Goal: Information Seeking & Learning: Compare options

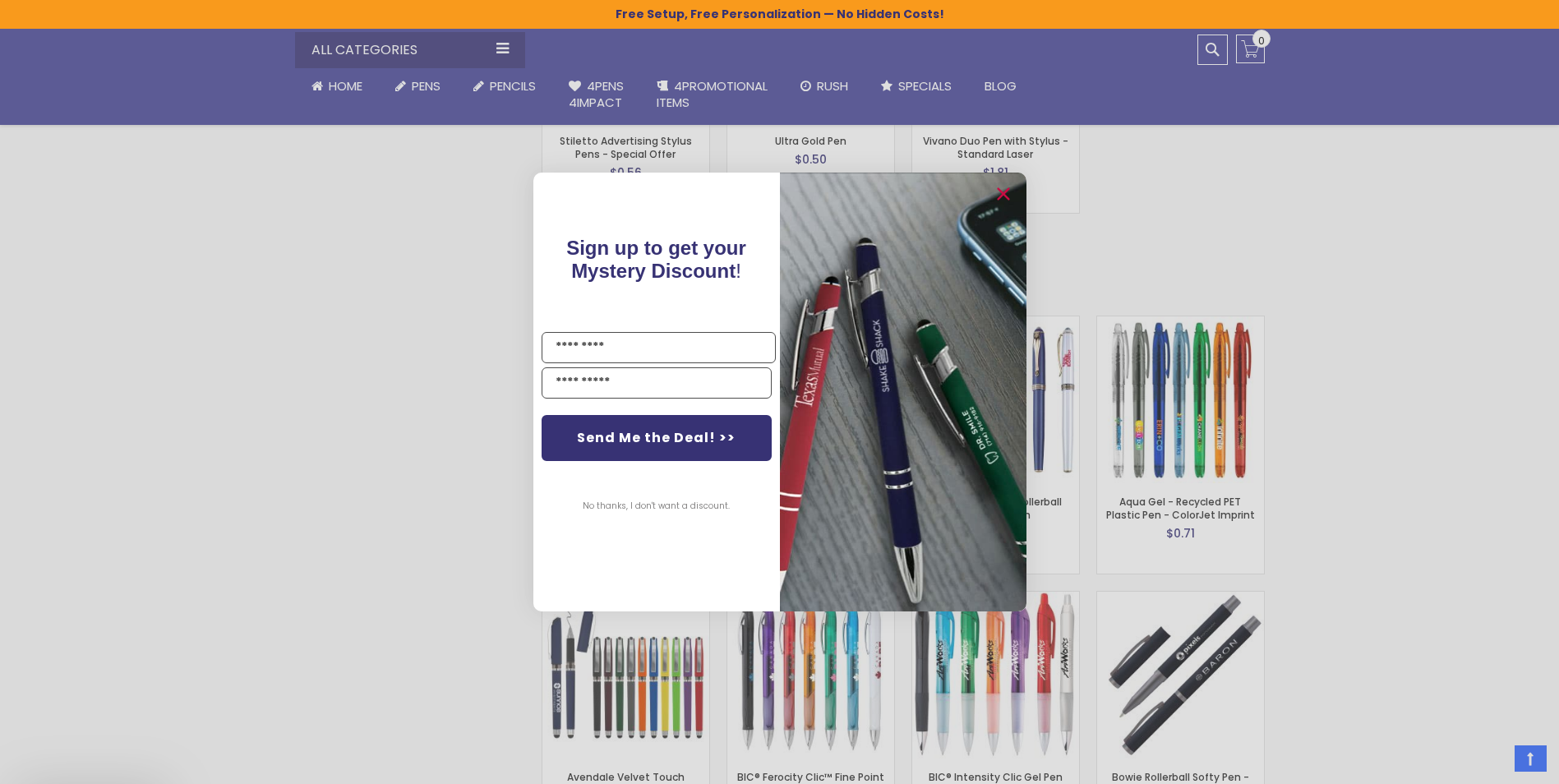
scroll to position [2494, 0]
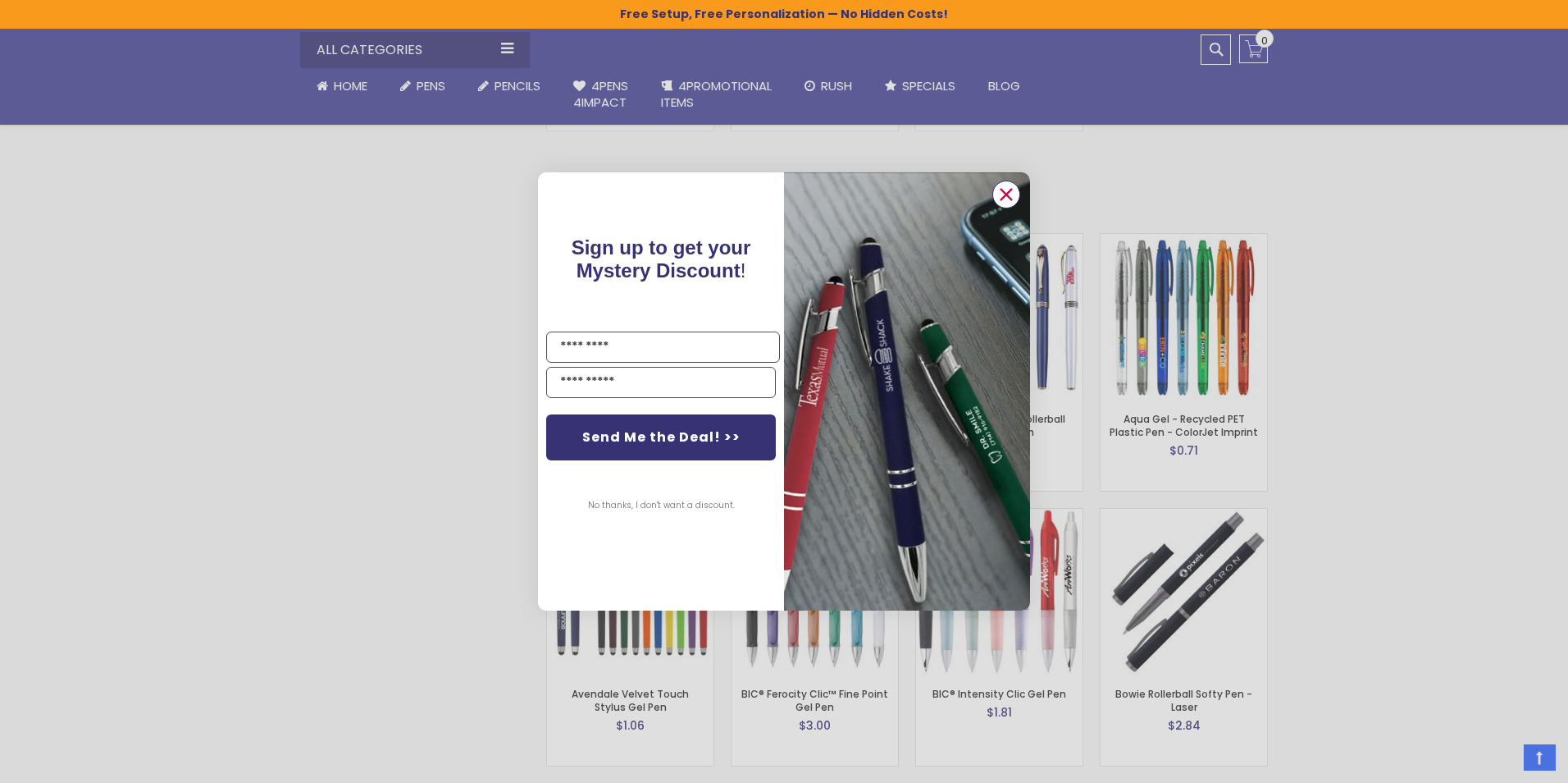
click at [1006, 186] on circle "Close dialog" at bounding box center [1005, 194] width 25 height 25
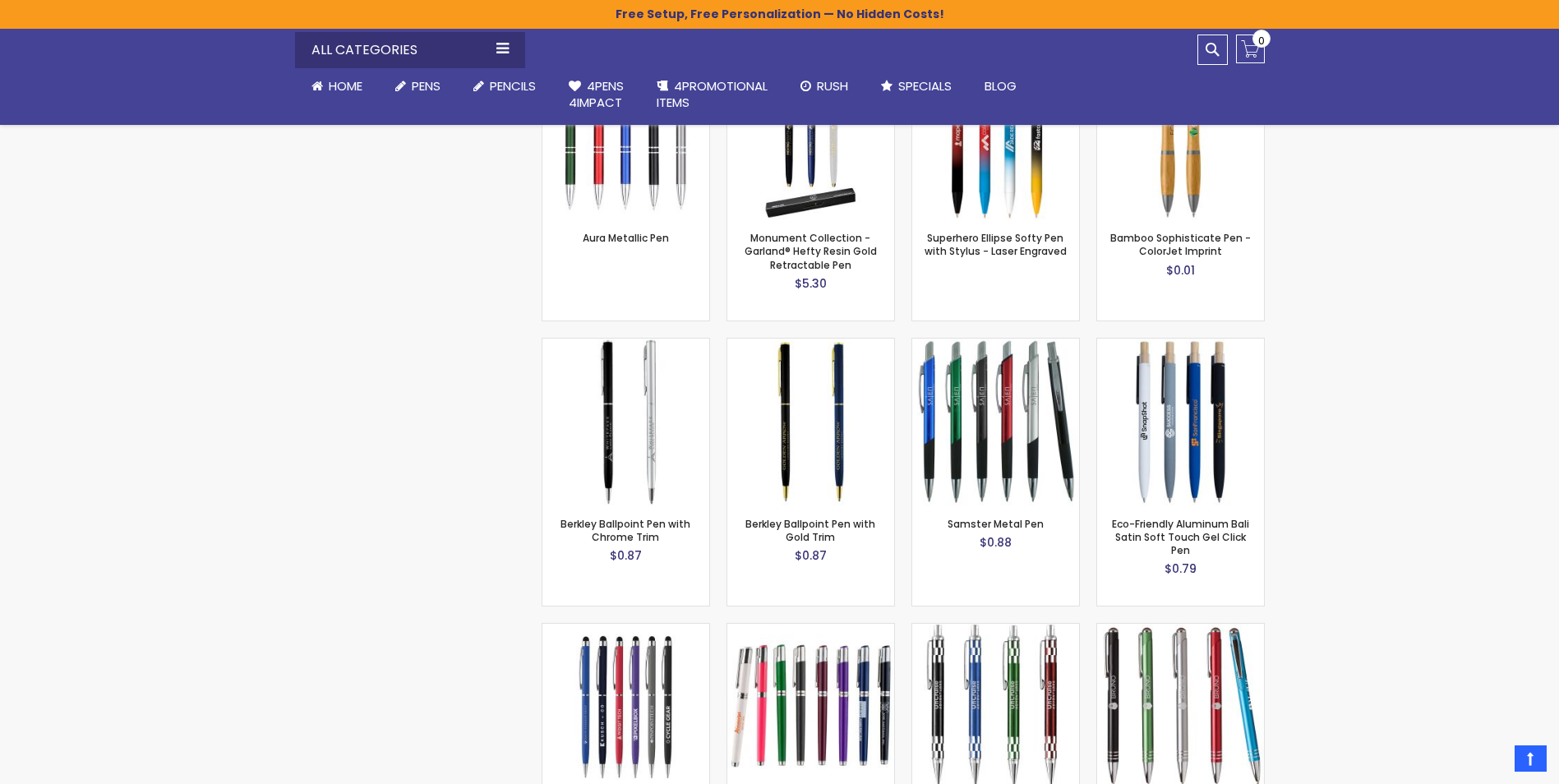
scroll to position [4489, 0]
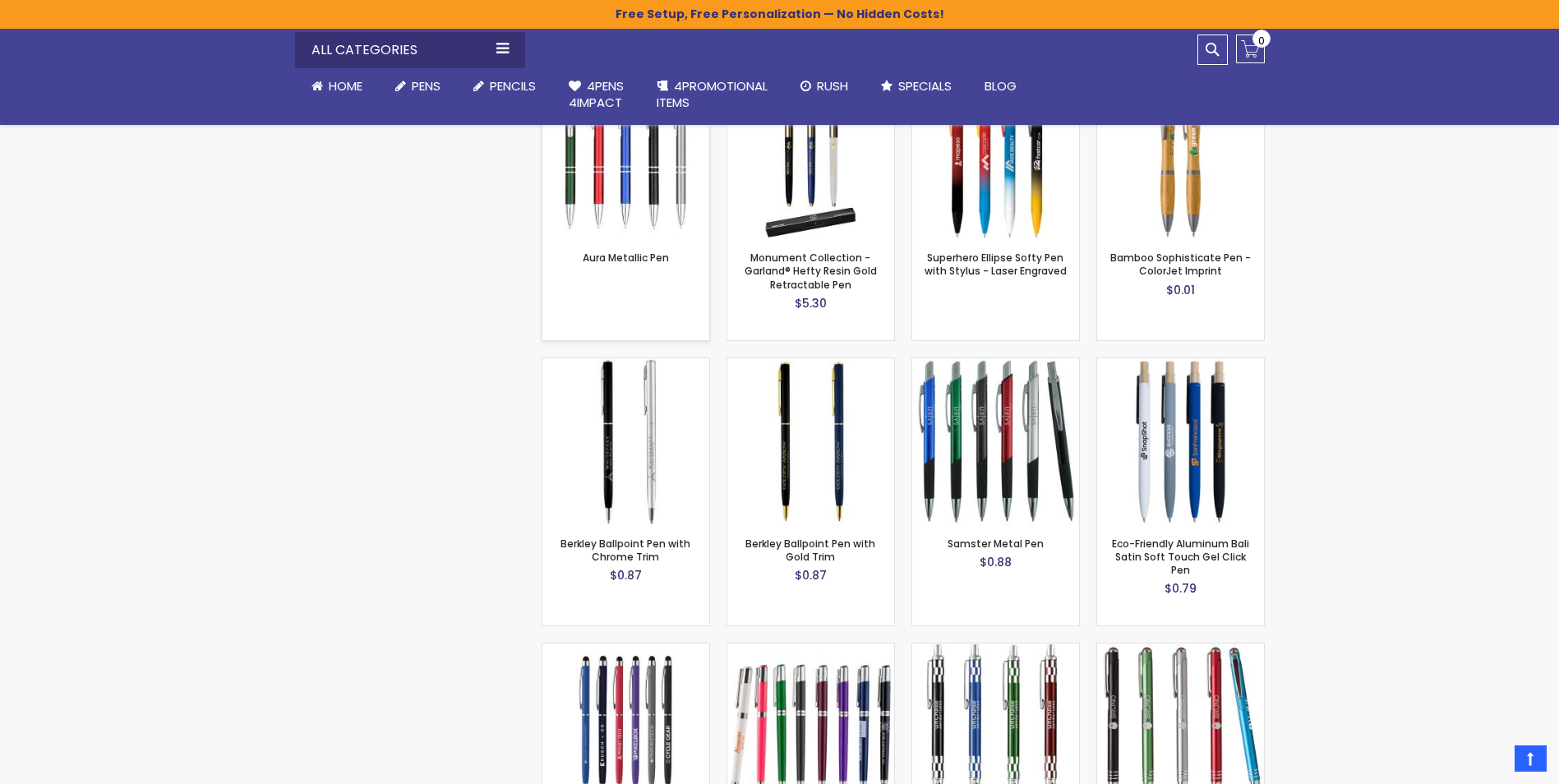
click at [650, 179] on img at bounding box center [626, 156] width 167 height 167
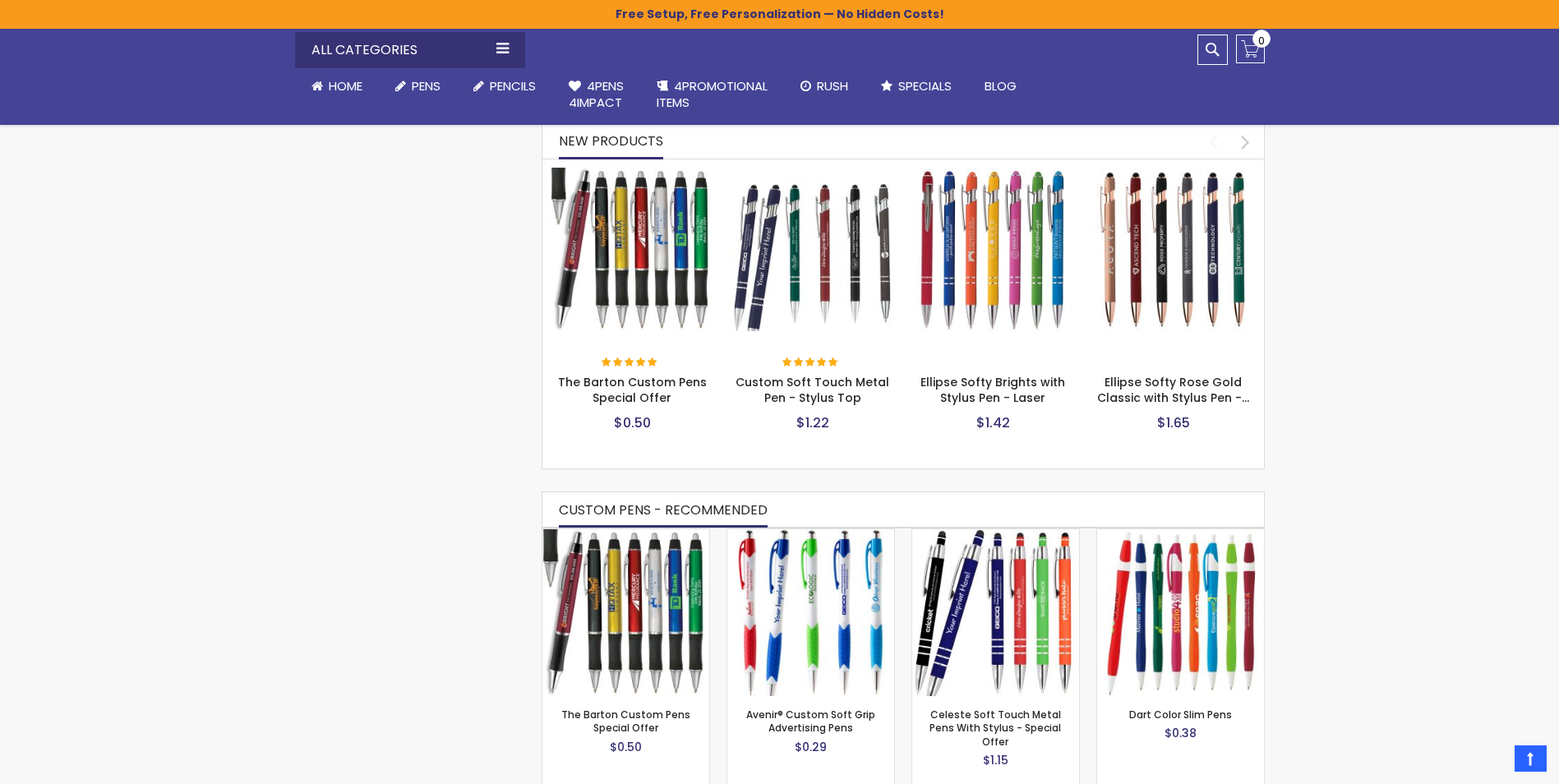
scroll to position [657, 0]
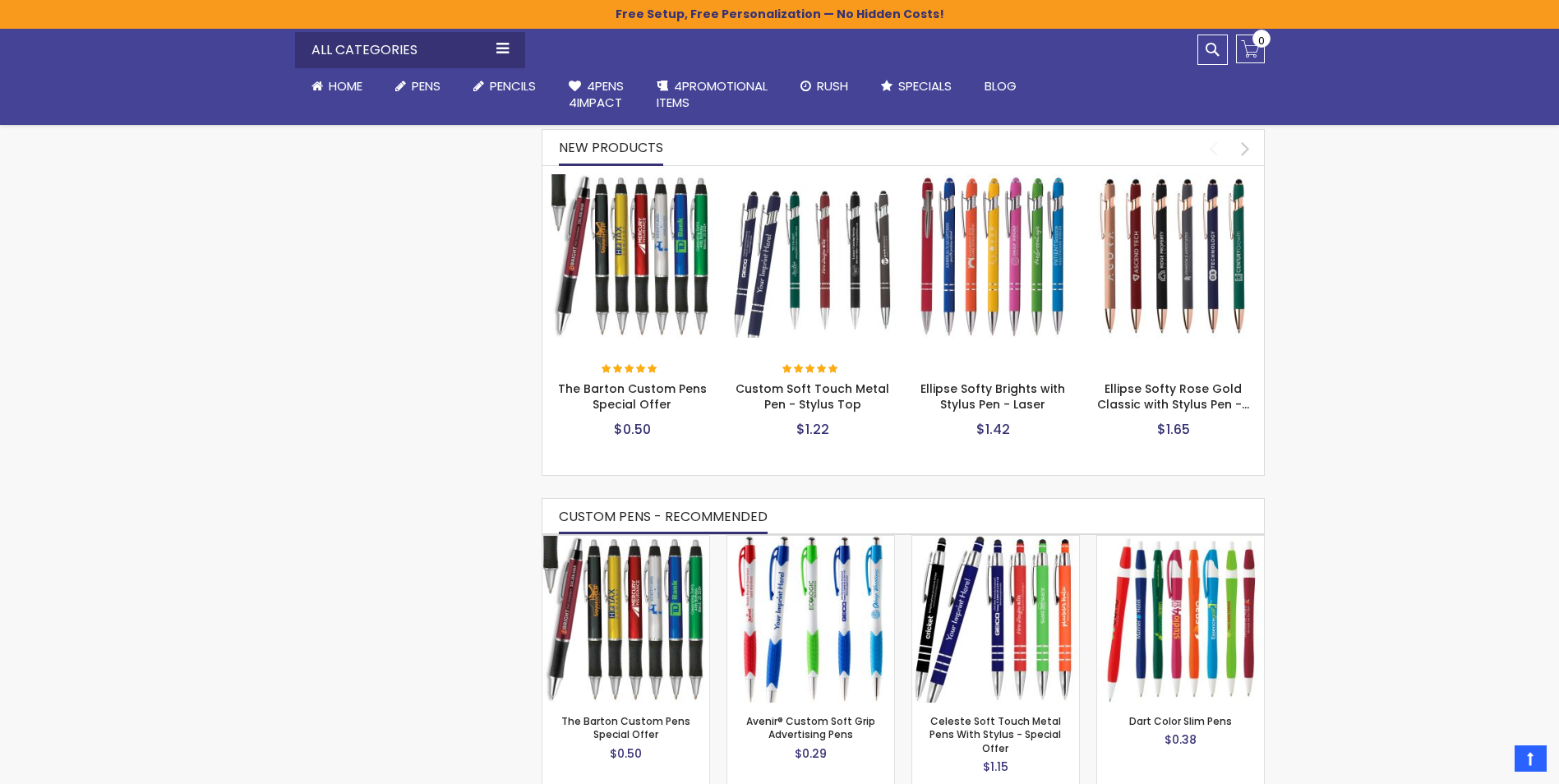
click at [659, 266] on img at bounding box center [634, 257] width 165 height 165
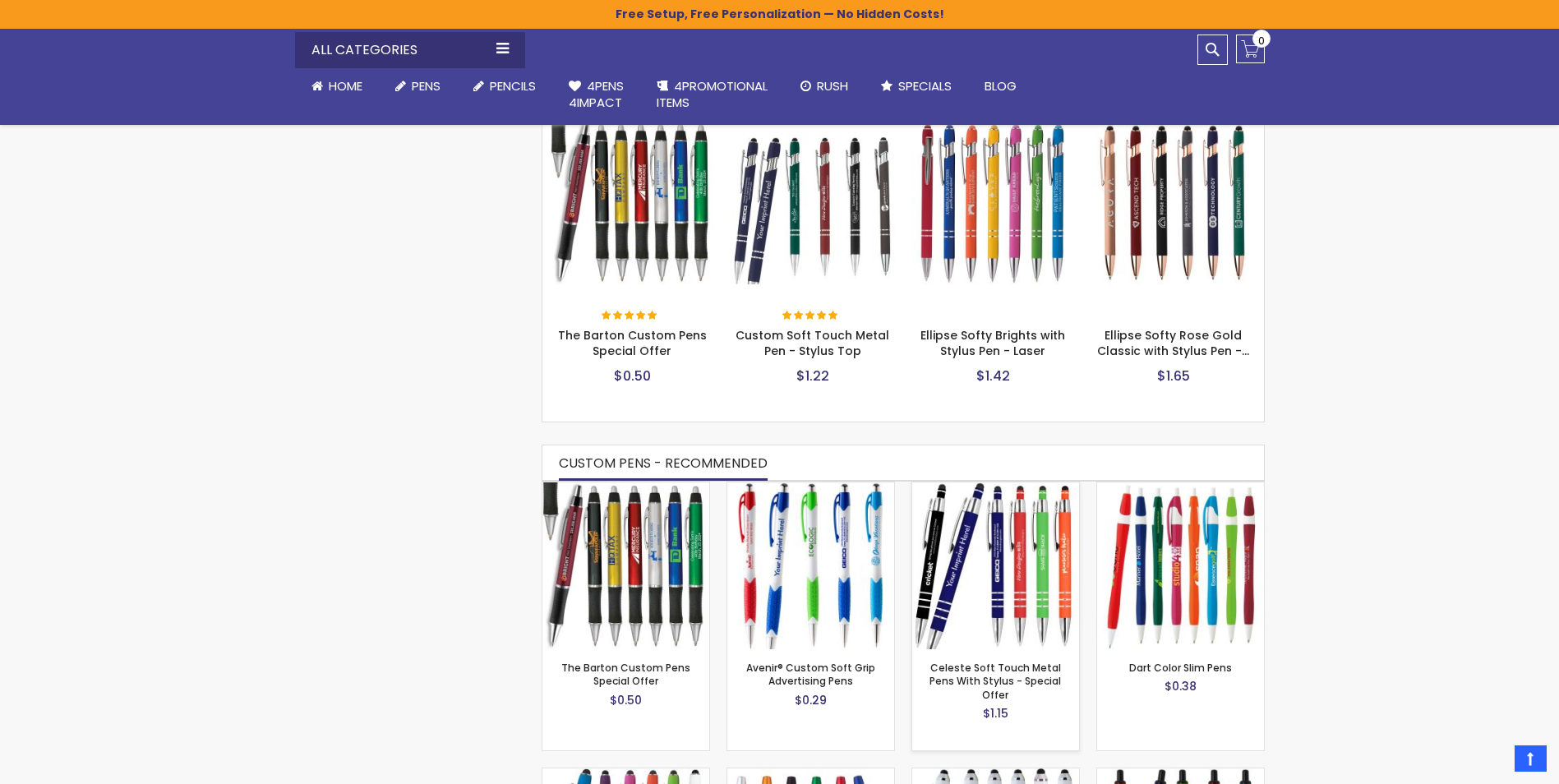
scroll to position [739, 0]
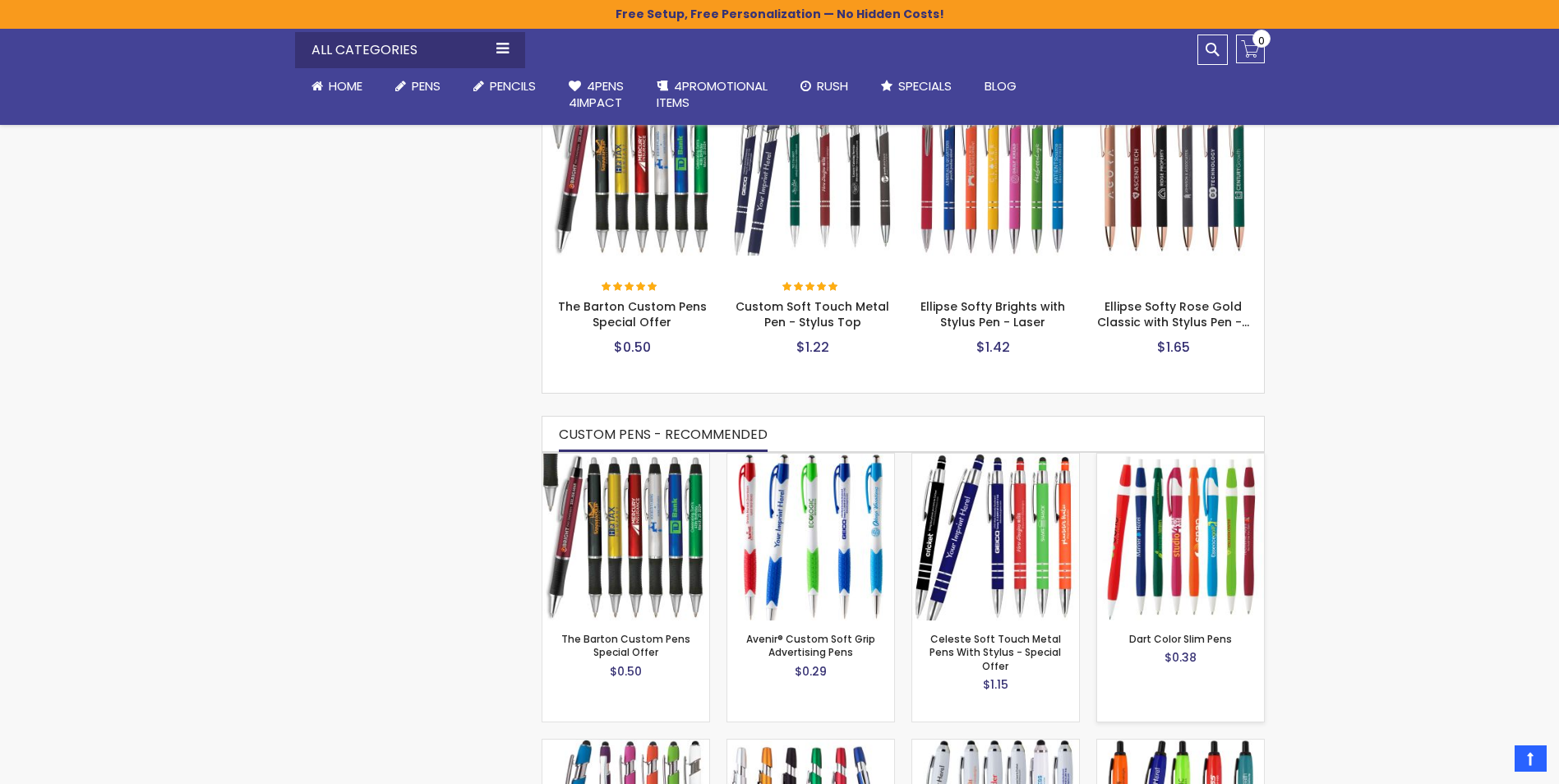
click at [1213, 560] on img at bounding box center [1181, 537] width 167 height 167
click at [613, 555] on img at bounding box center [626, 537] width 167 height 167
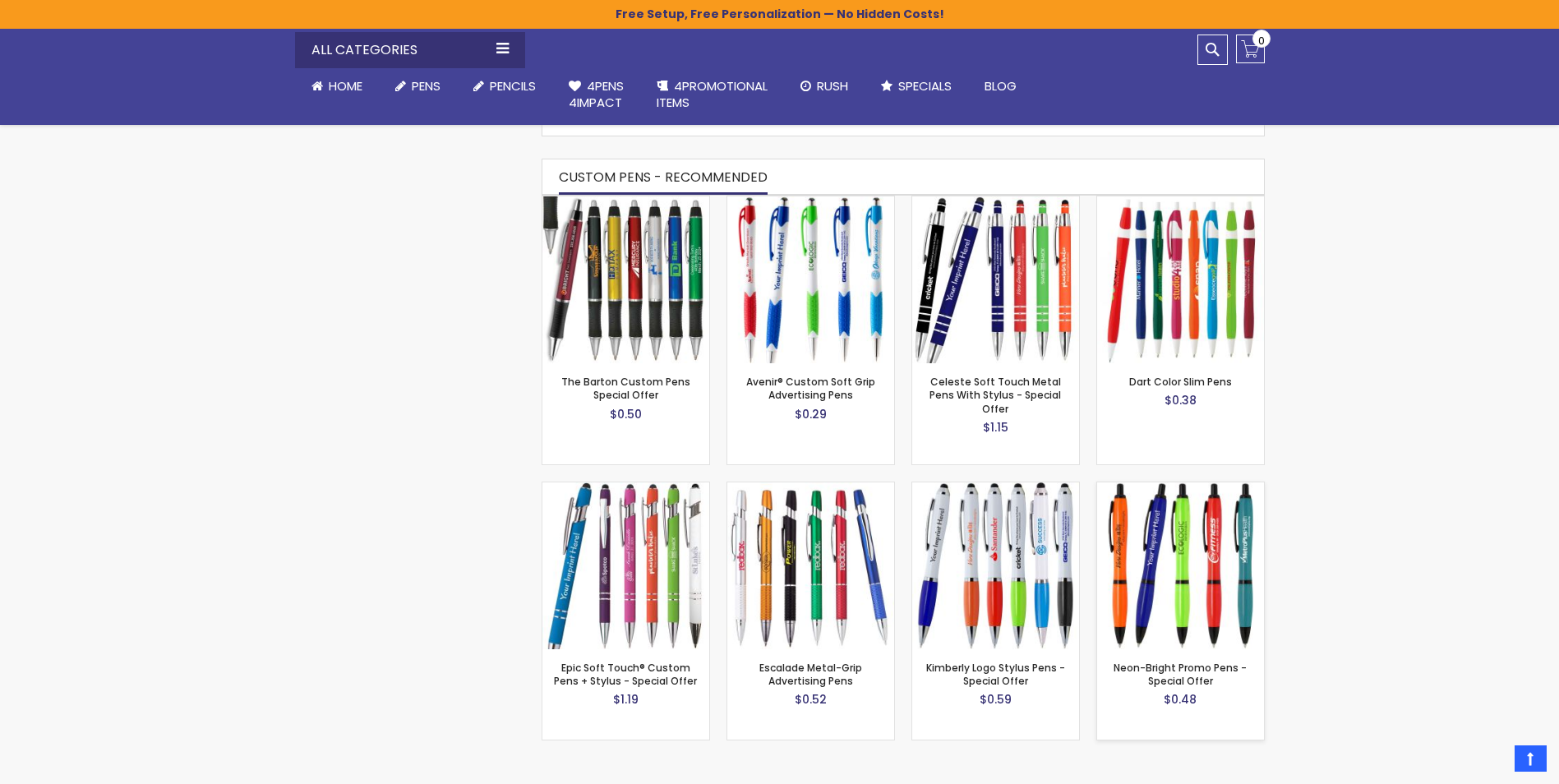
scroll to position [1068, 0]
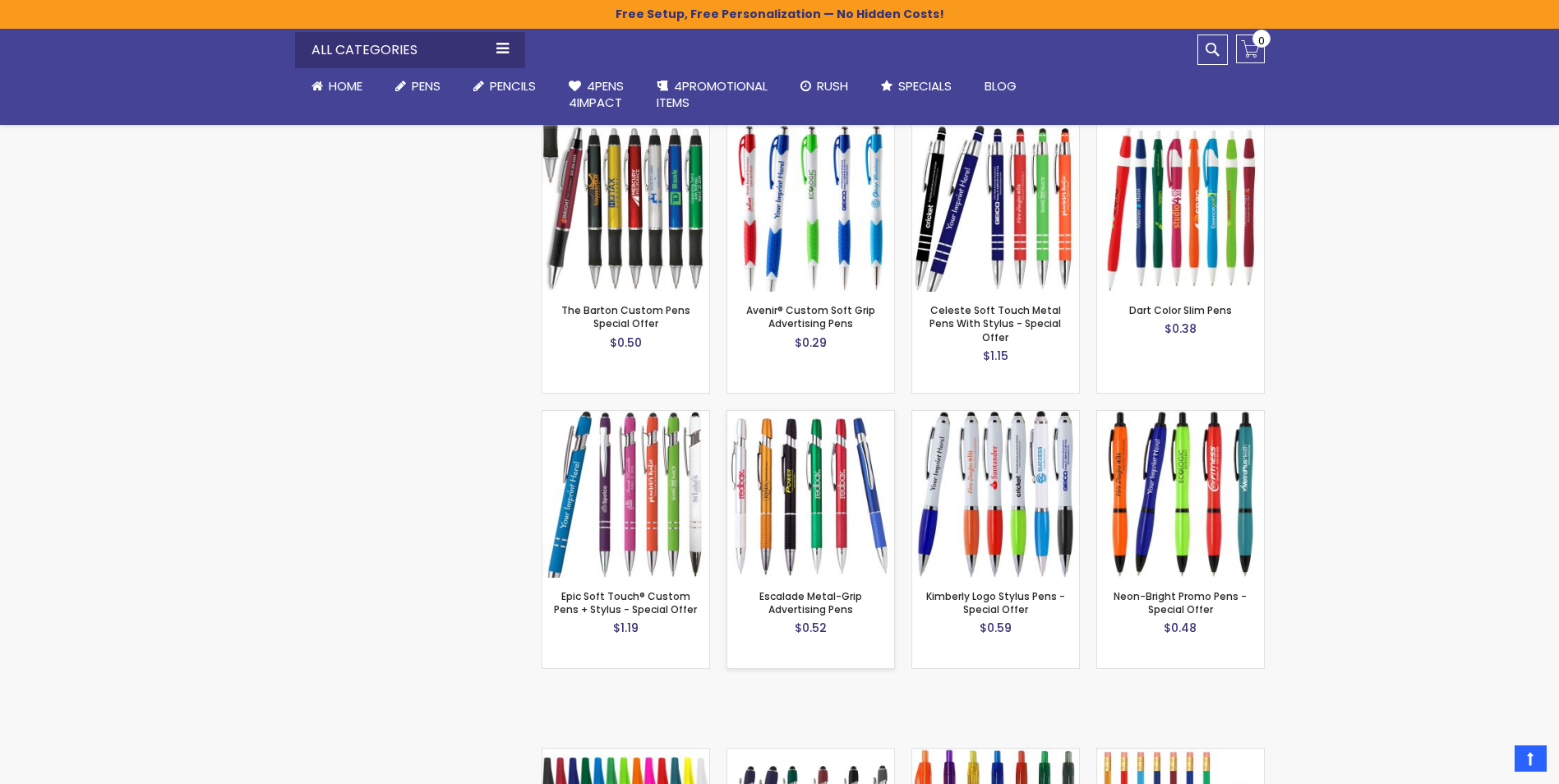
click at [828, 485] on img at bounding box center [811, 494] width 167 height 167
click at [418, 85] on span "Pens" at bounding box center [426, 85] width 29 height 17
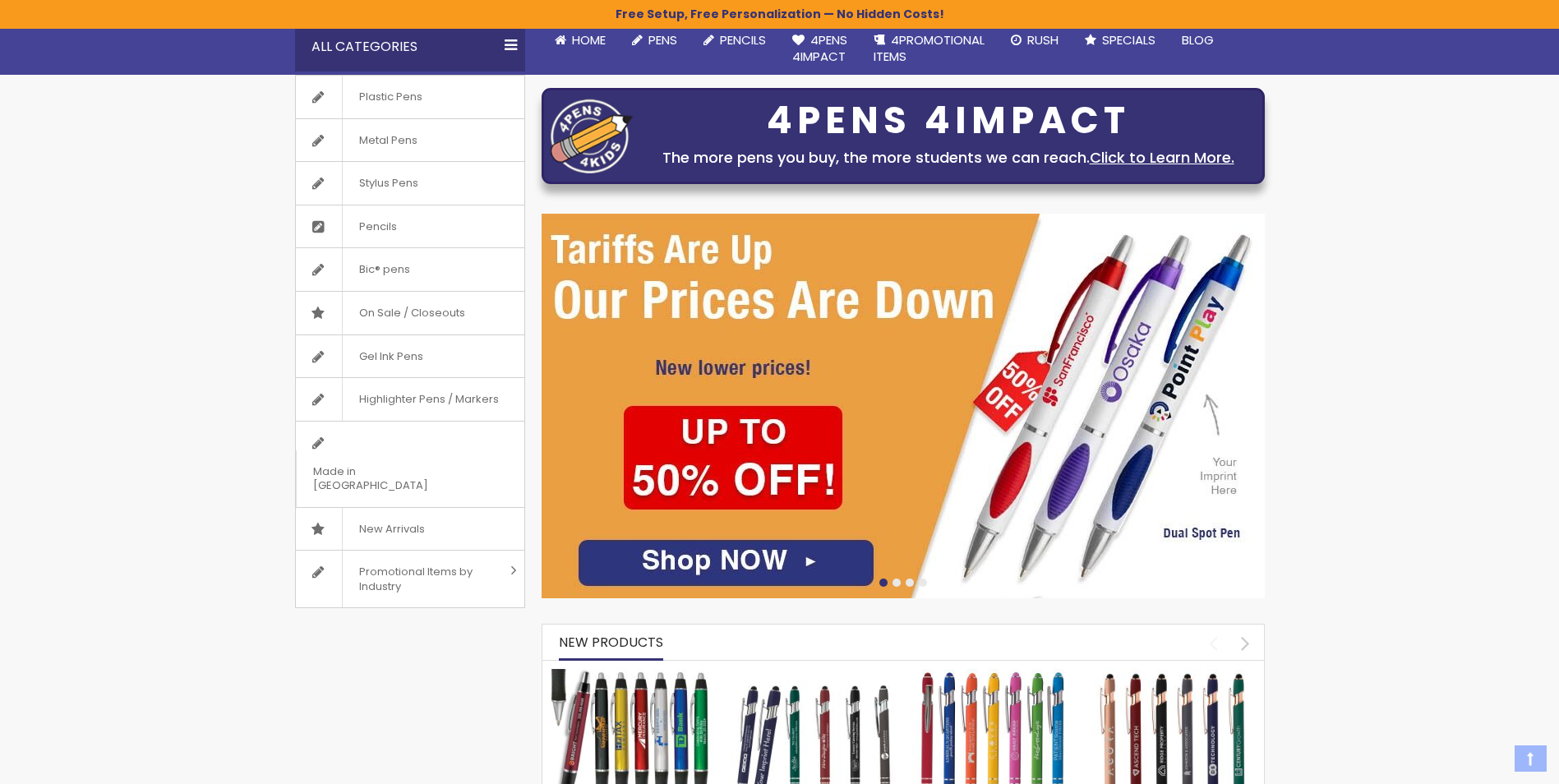
scroll to position [165, 0]
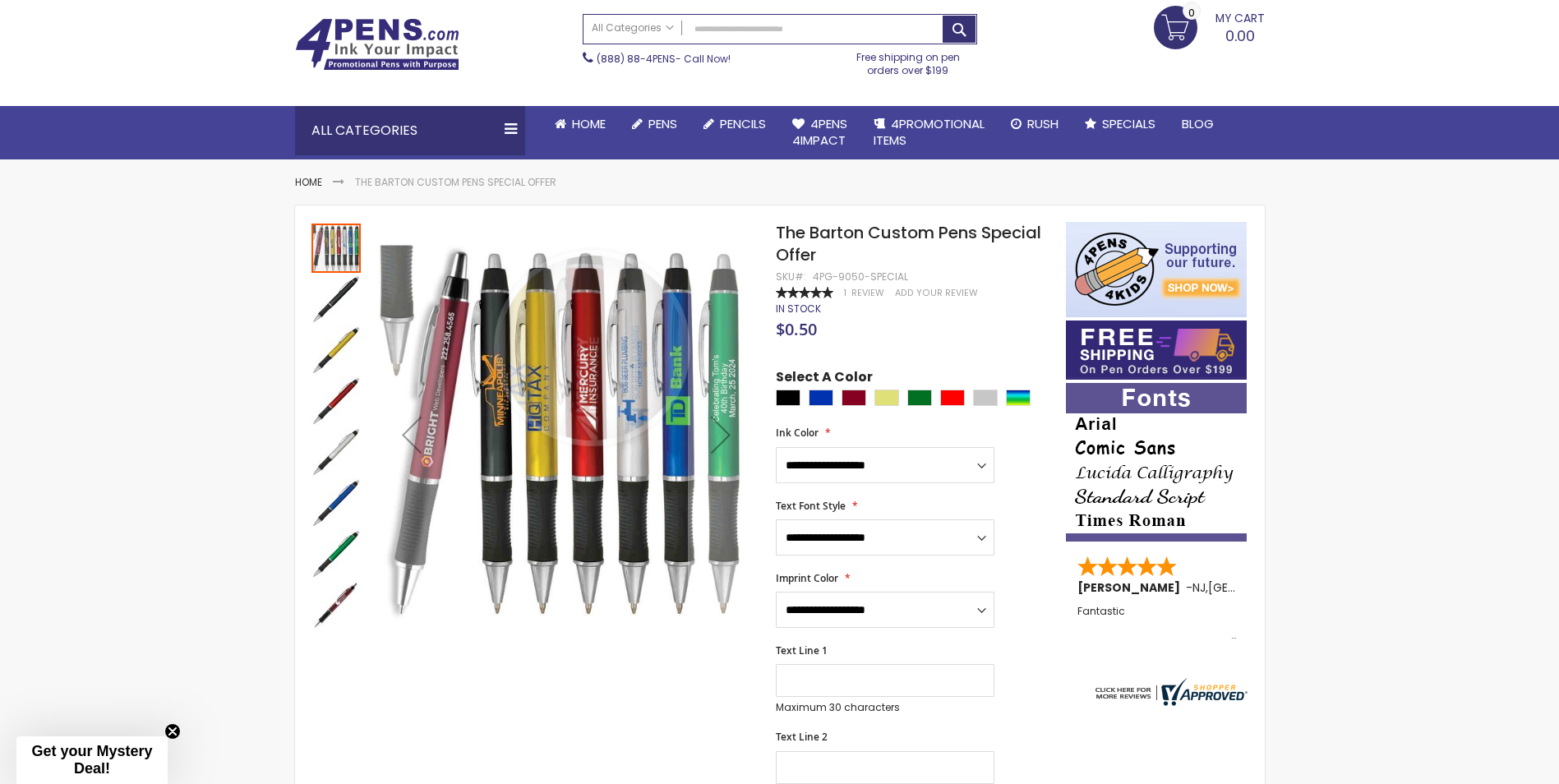
scroll to position [82, 0]
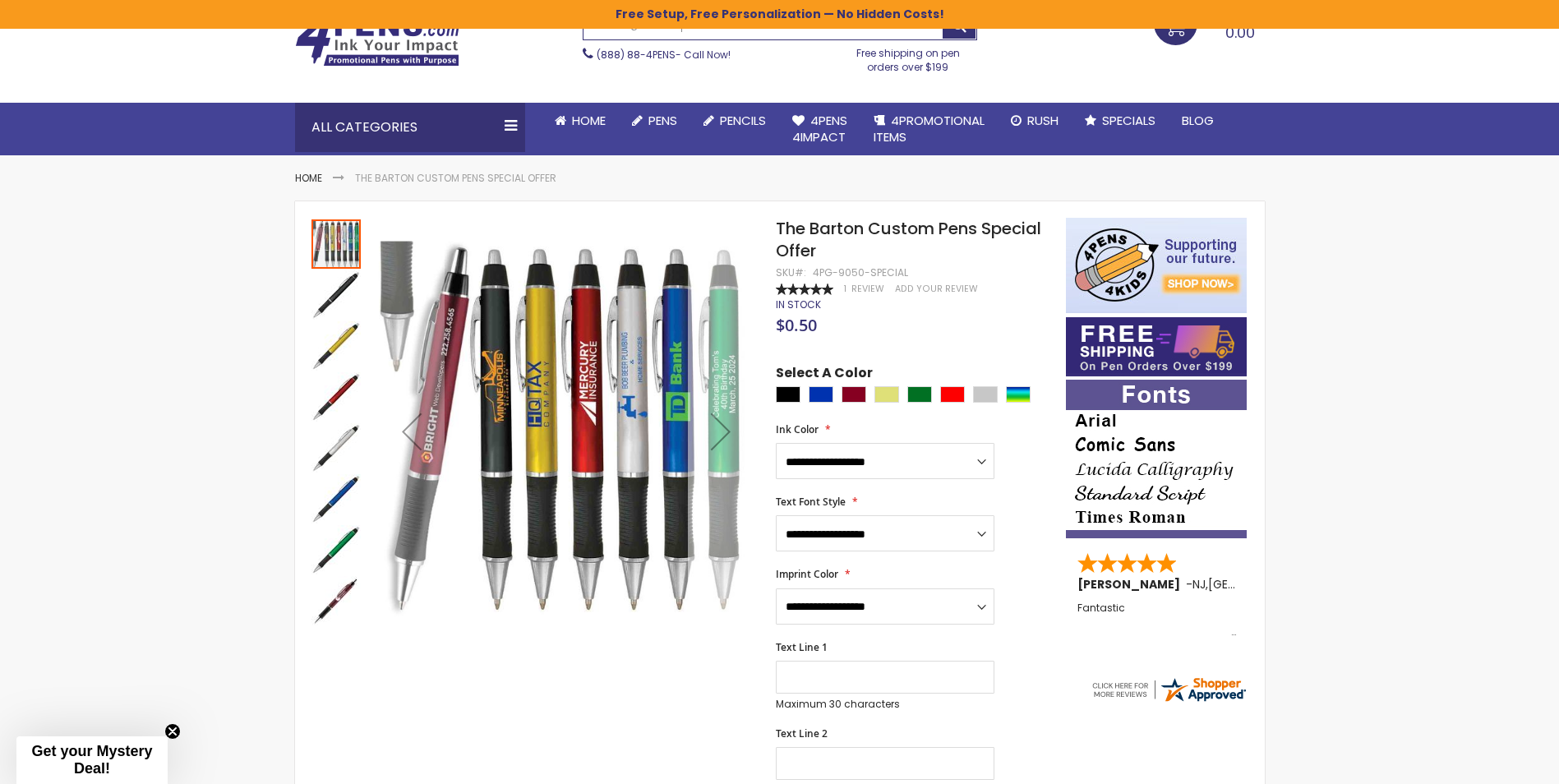
click at [722, 434] on div "Next" at bounding box center [721, 432] width 66 height 65
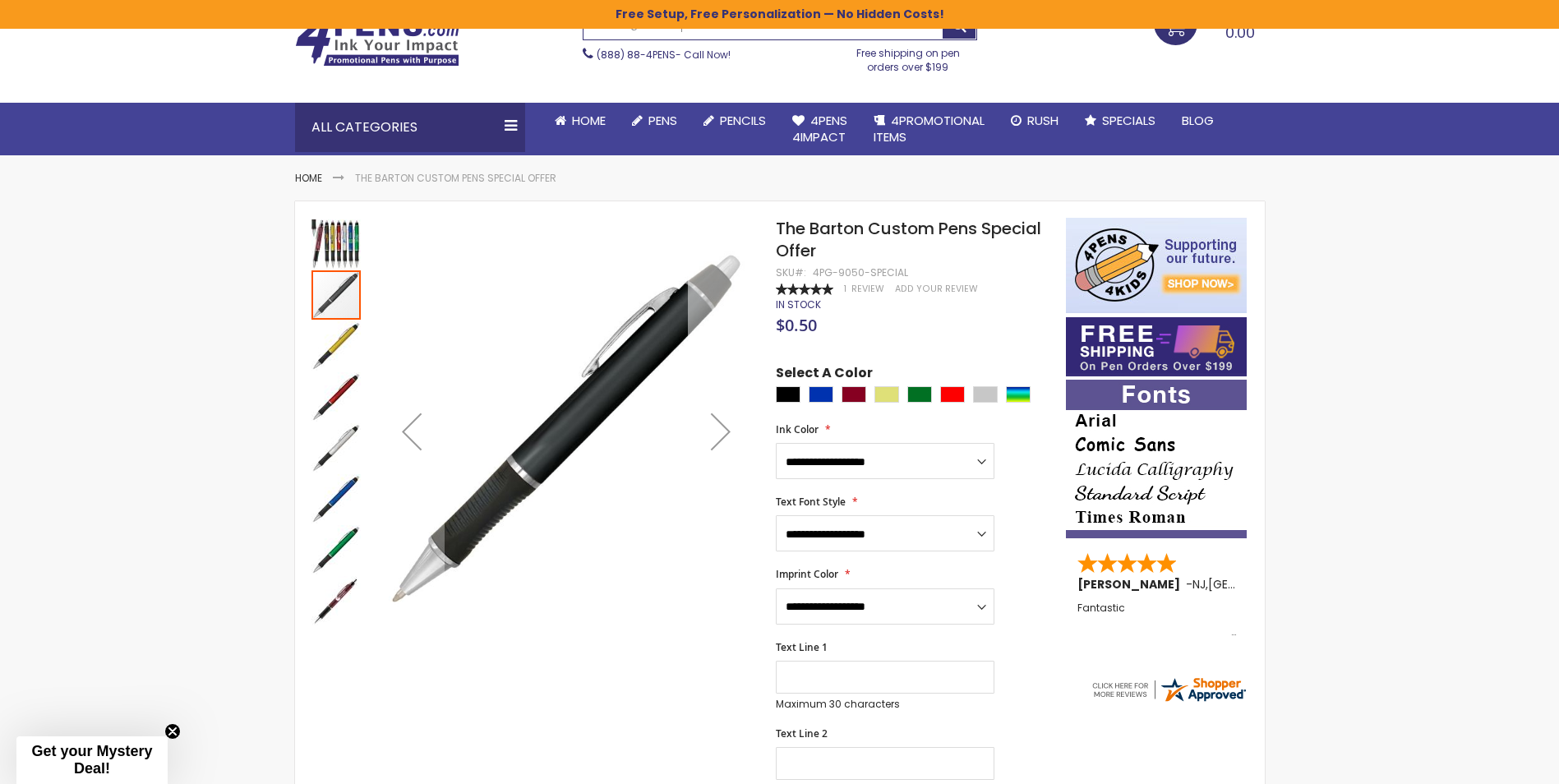
click at [722, 434] on div "Next" at bounding box center [721, 432] width 66 height 65
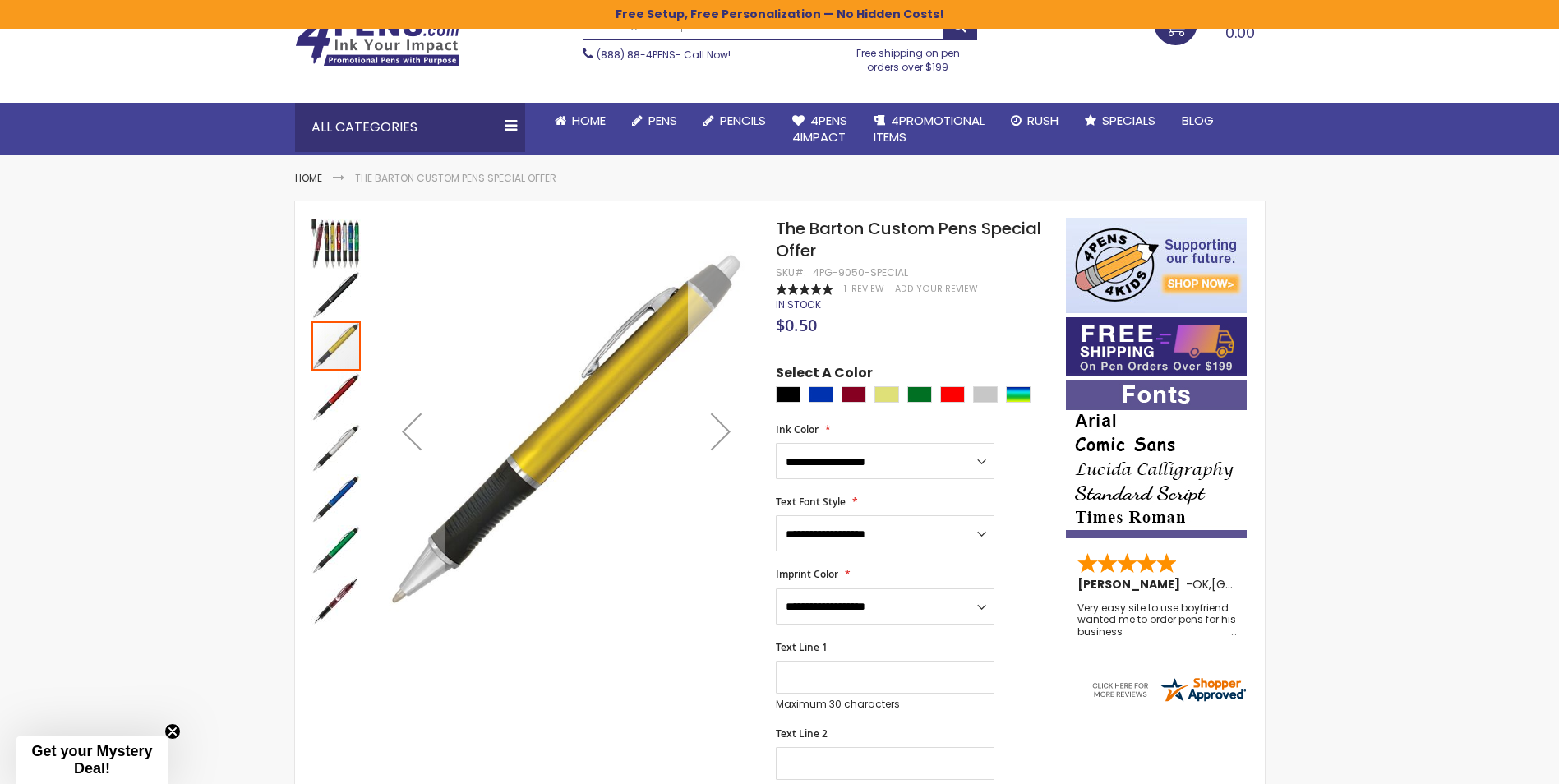
click at [722, 434] on div "Next" at bounding box center [721, 432] width 66 height 65
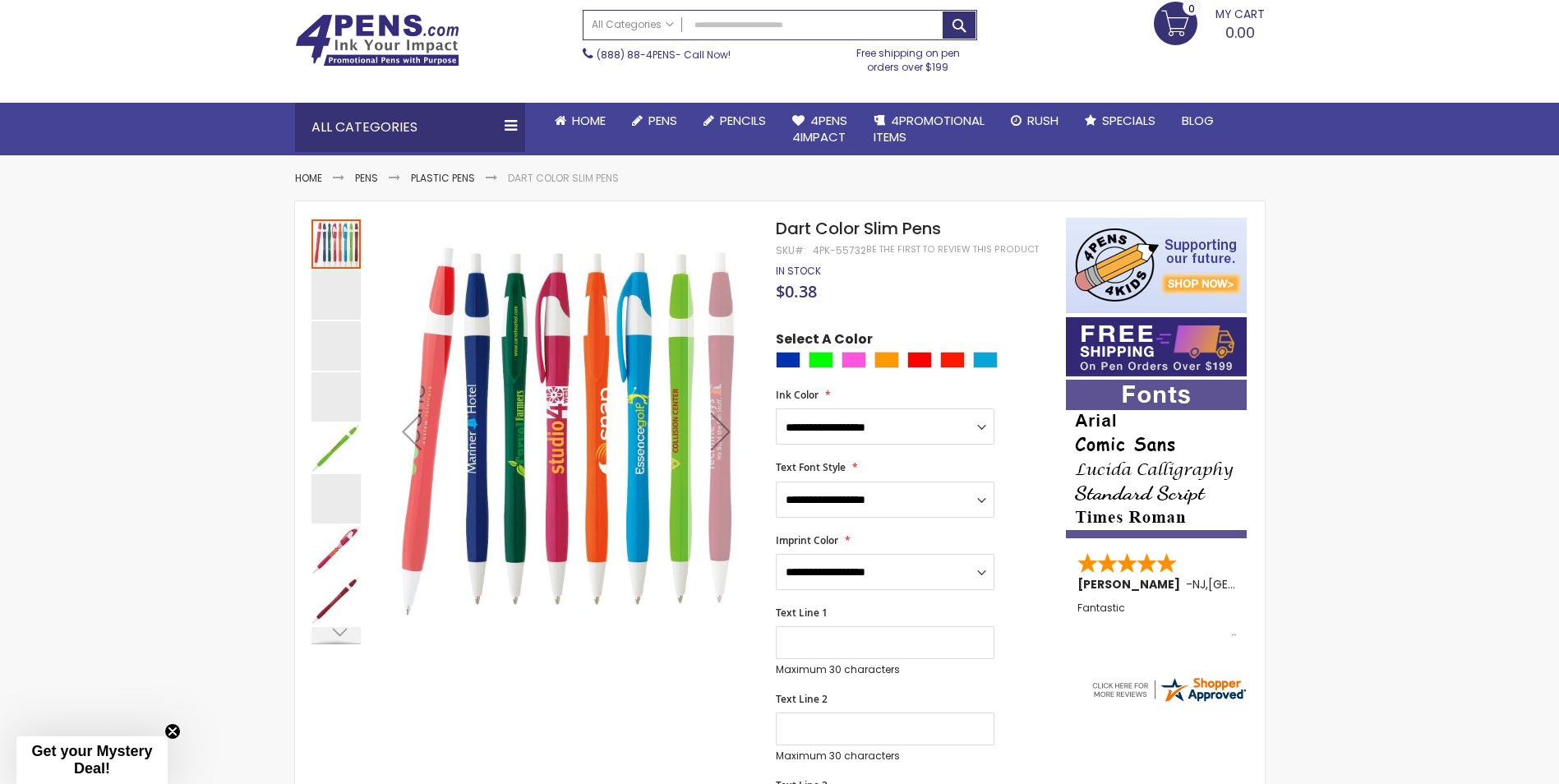
click at [723, 432] on div "Next" at bounding box center [721, 432] width 66 height 65
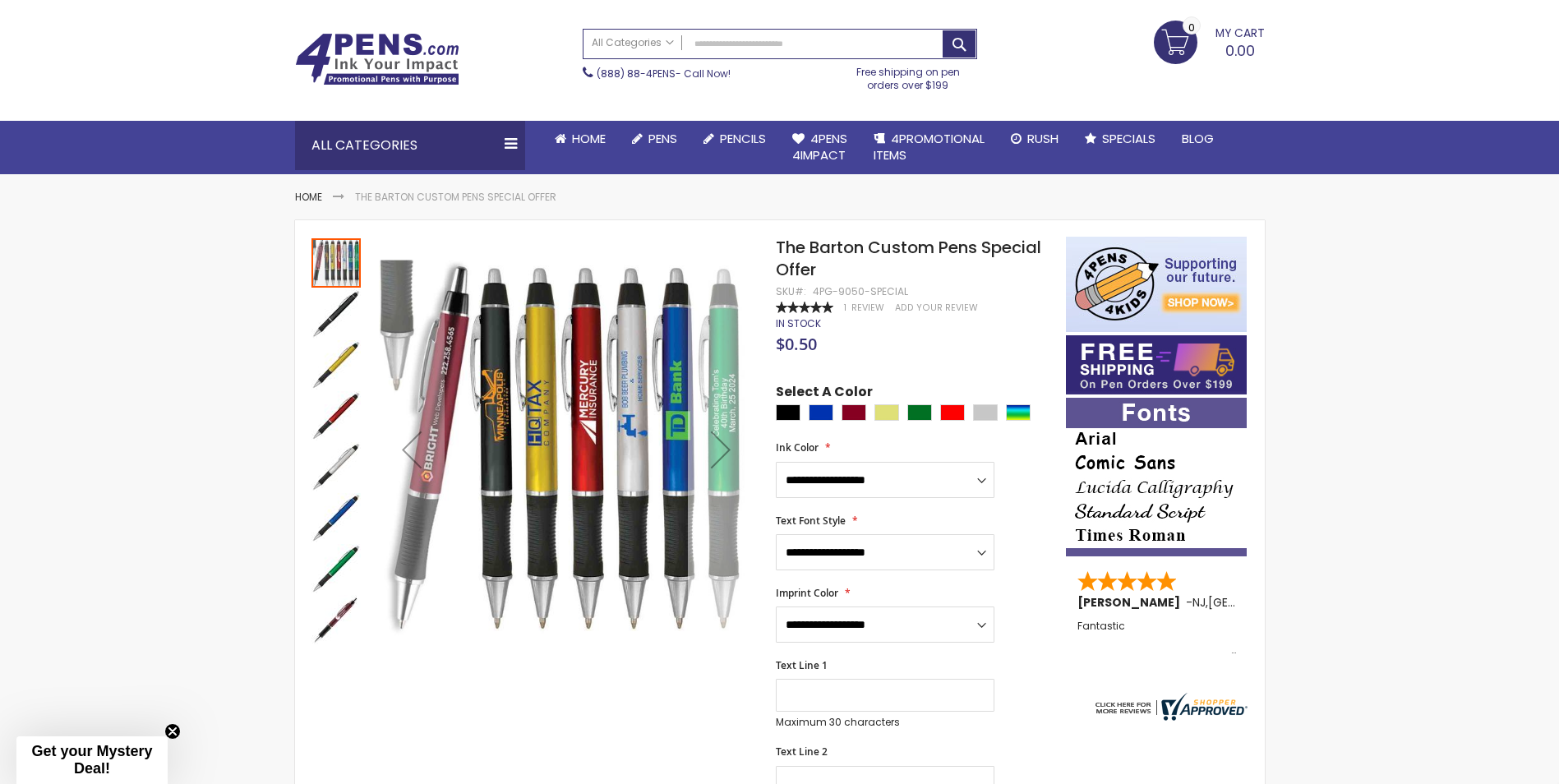
scroll to position [82, 0]
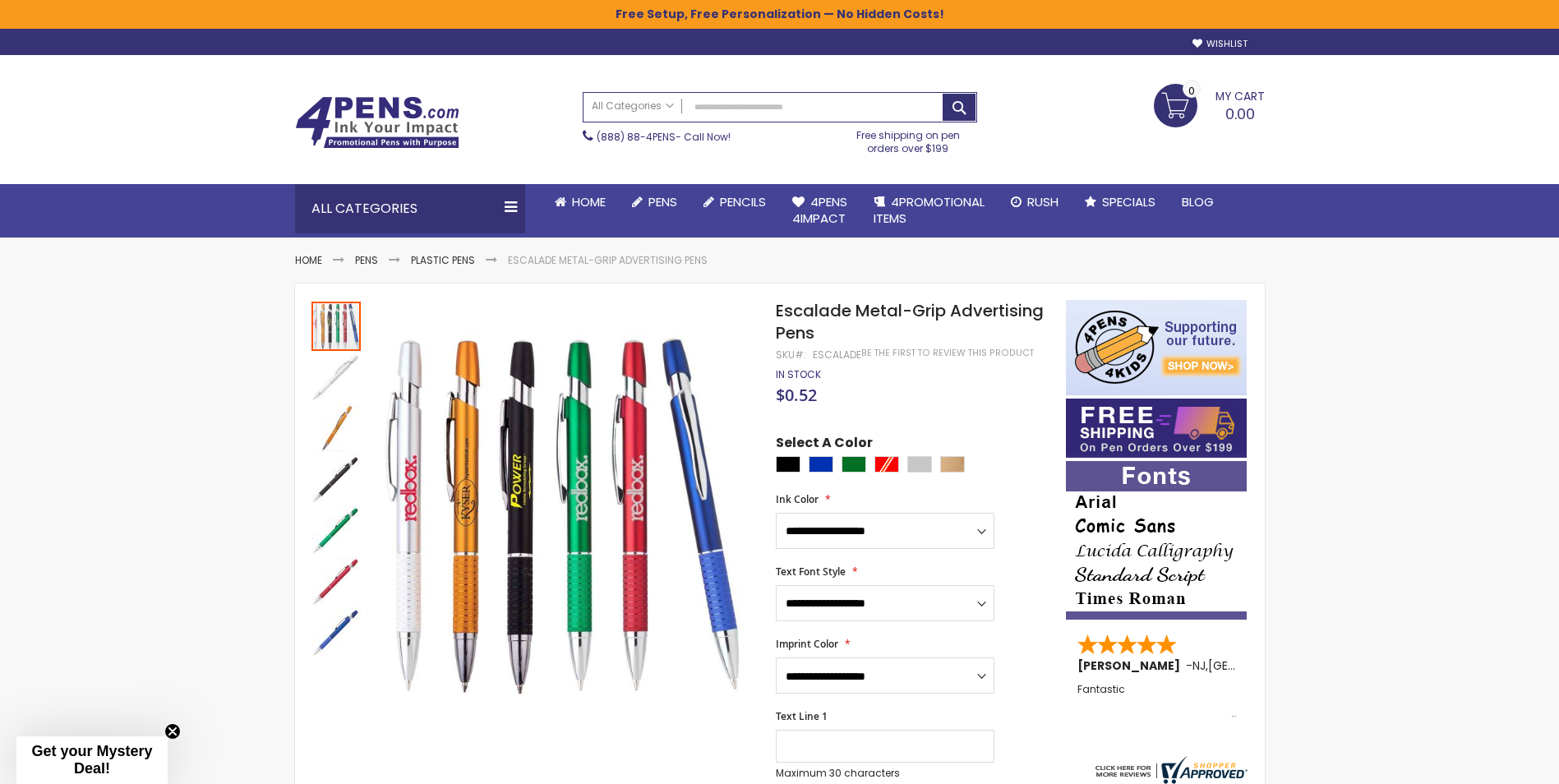
scroll to position [82, 0]
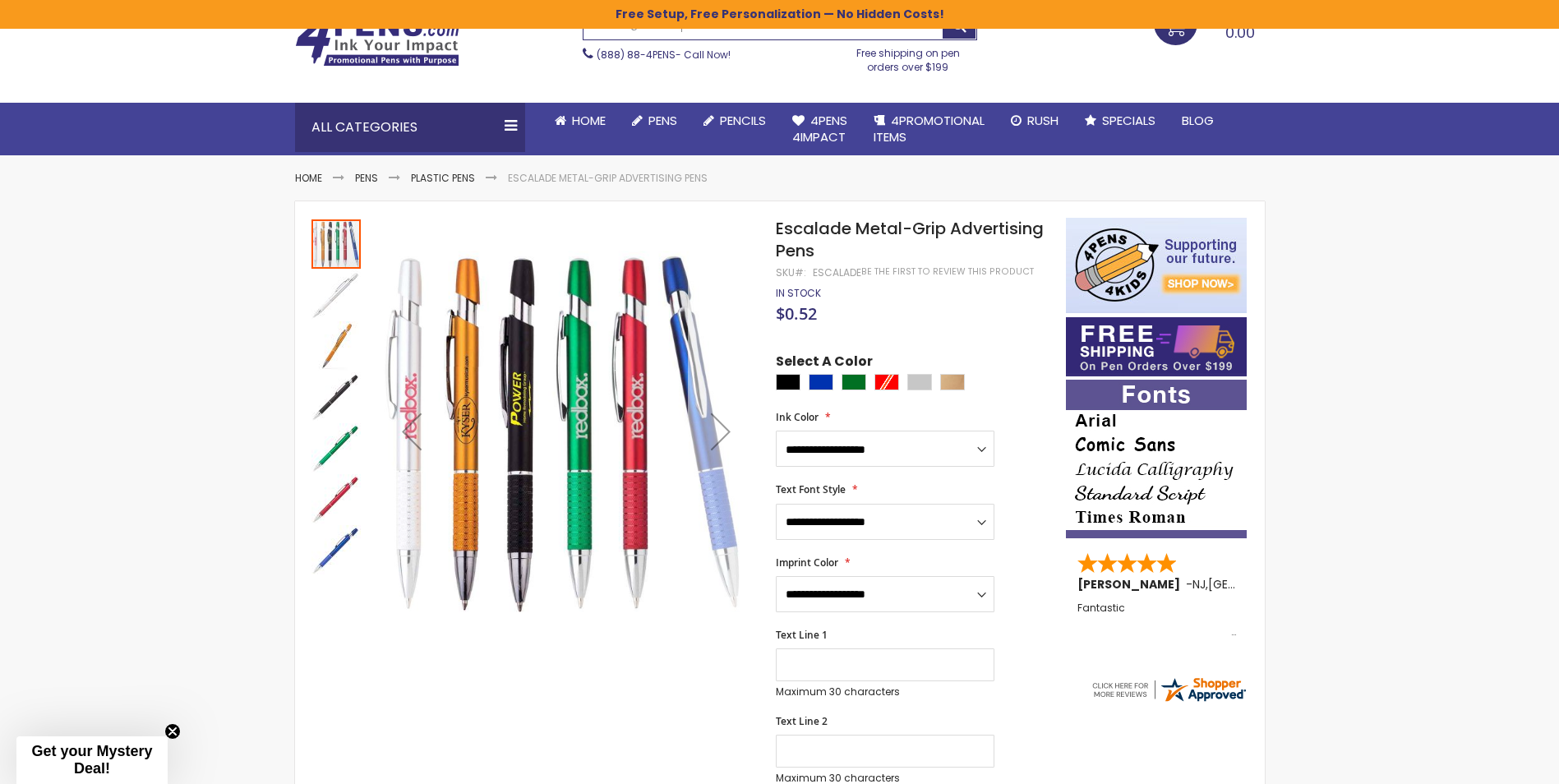
click at [732, 434] on div "Next" at bounding box center [721, 432] width 66 height 65
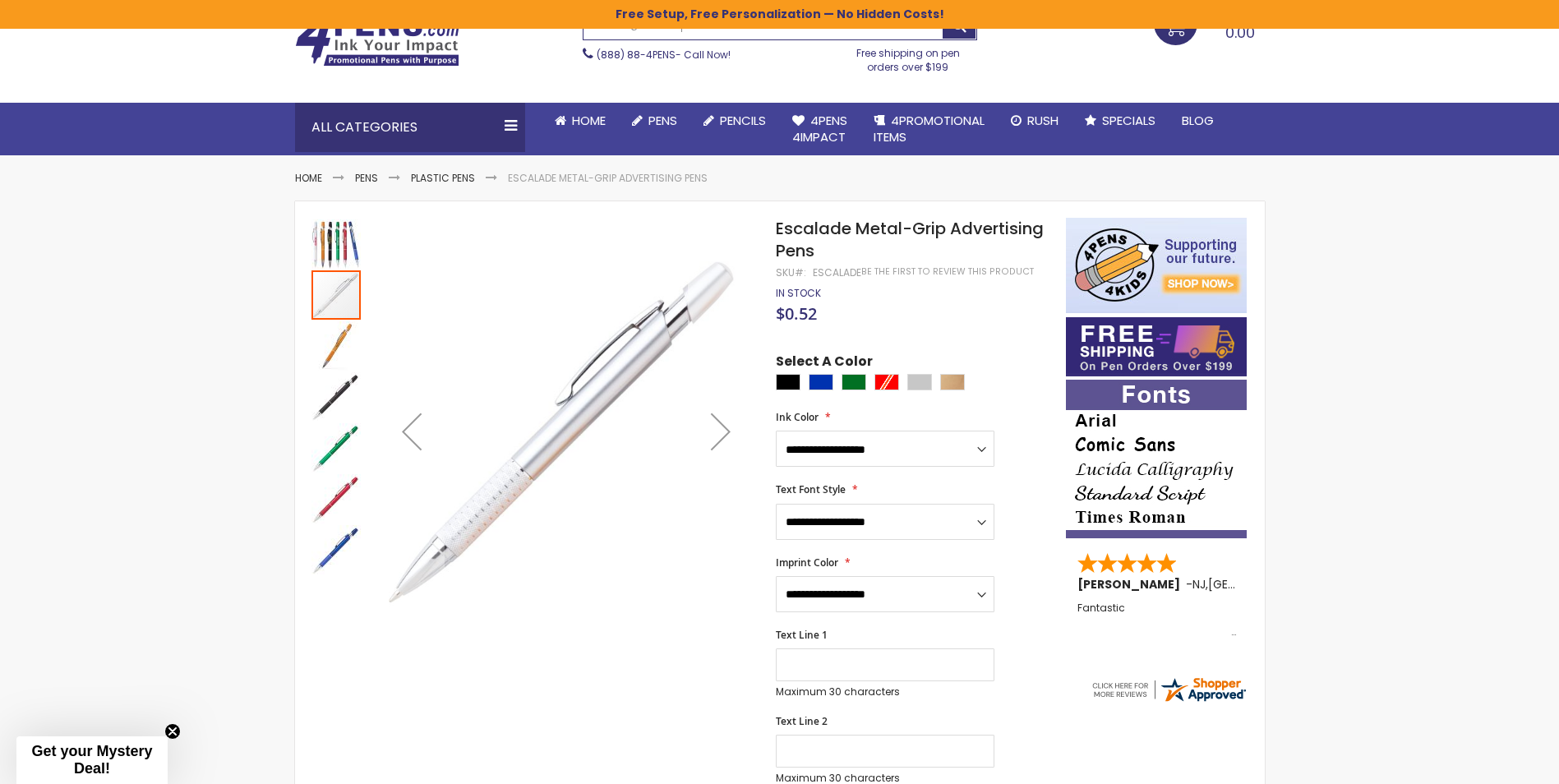
click at [732, 434] on div "Next" at bounding box center [721, 432] width 66 height 65
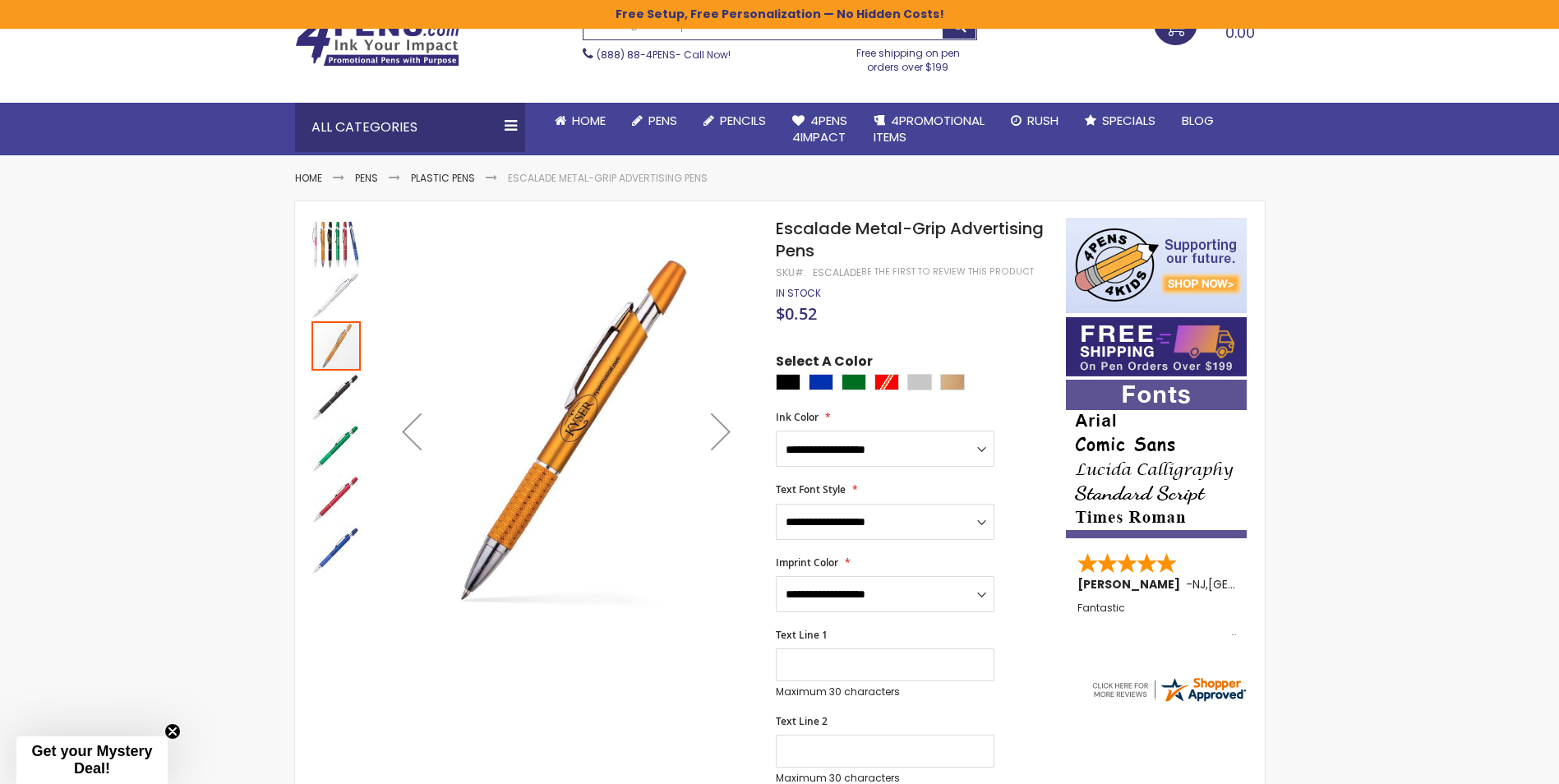
click at [732, 434] on div "Next" at bounding box center [721, 432] width 66 height 65
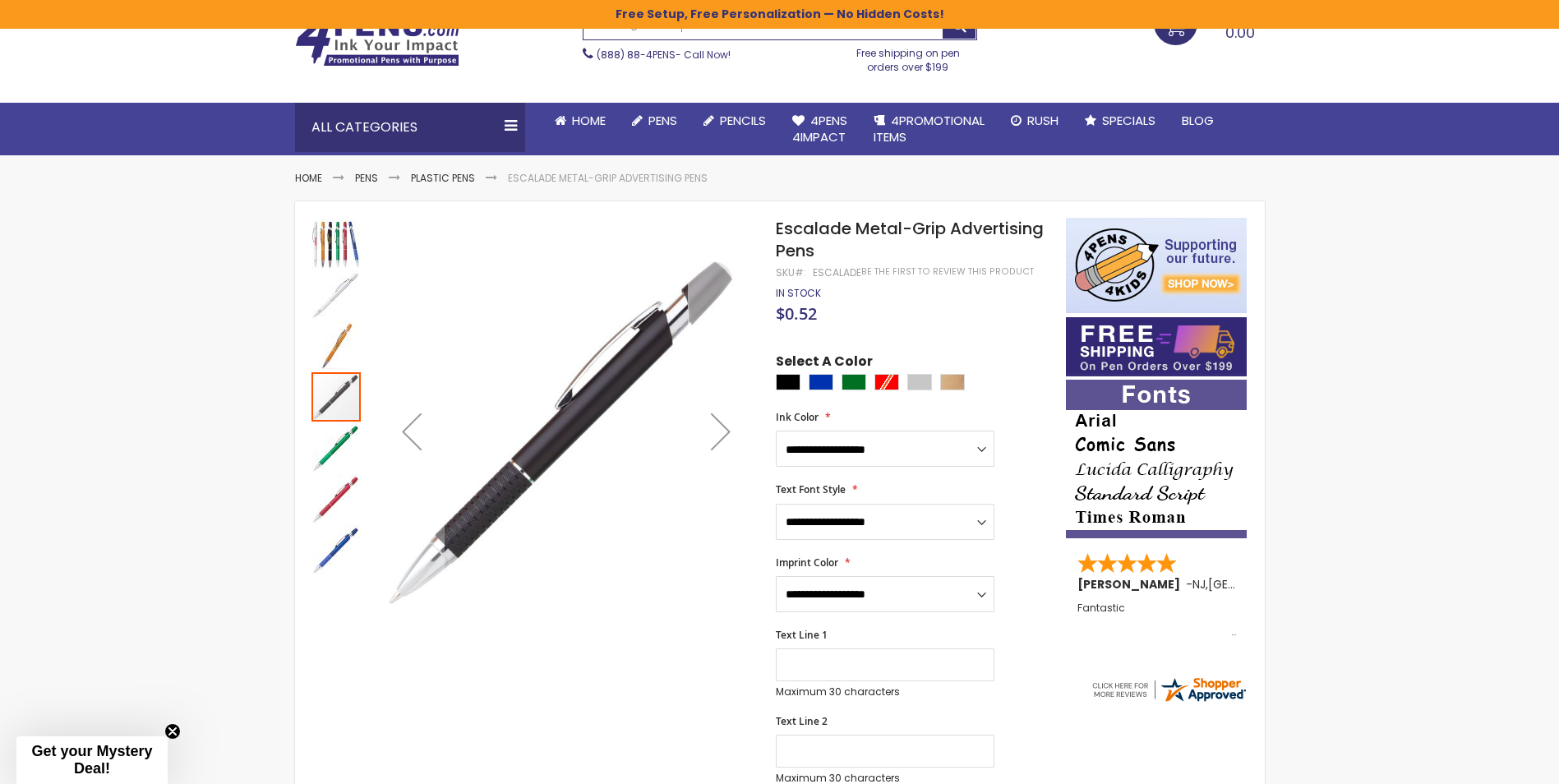
click at [732, 434] on div "Next" at bounding box center [721, 432] width 66 height 65
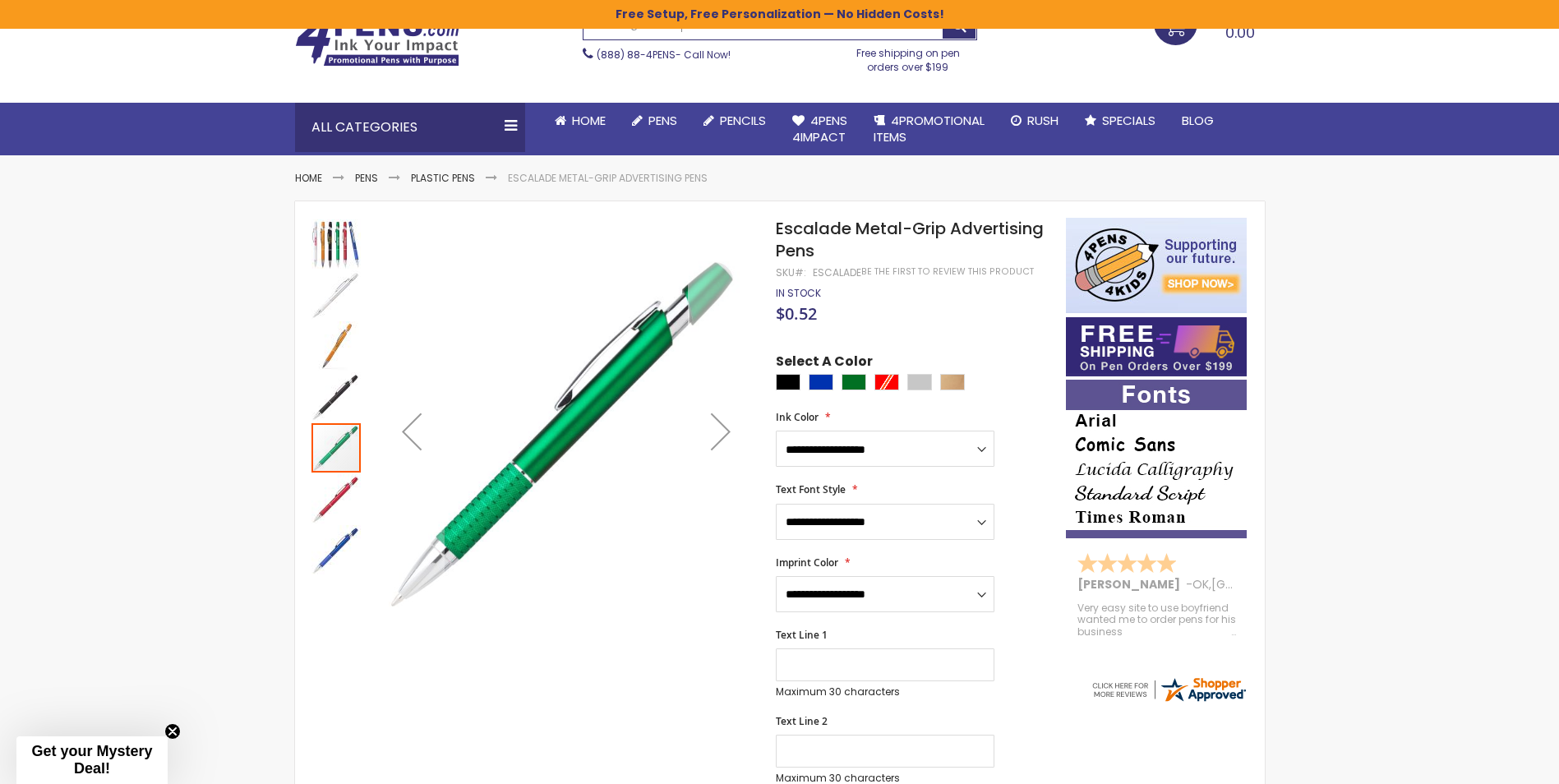
click at [732, 434] on div "Next" at bounding box center [721, 432] width 66 height 65
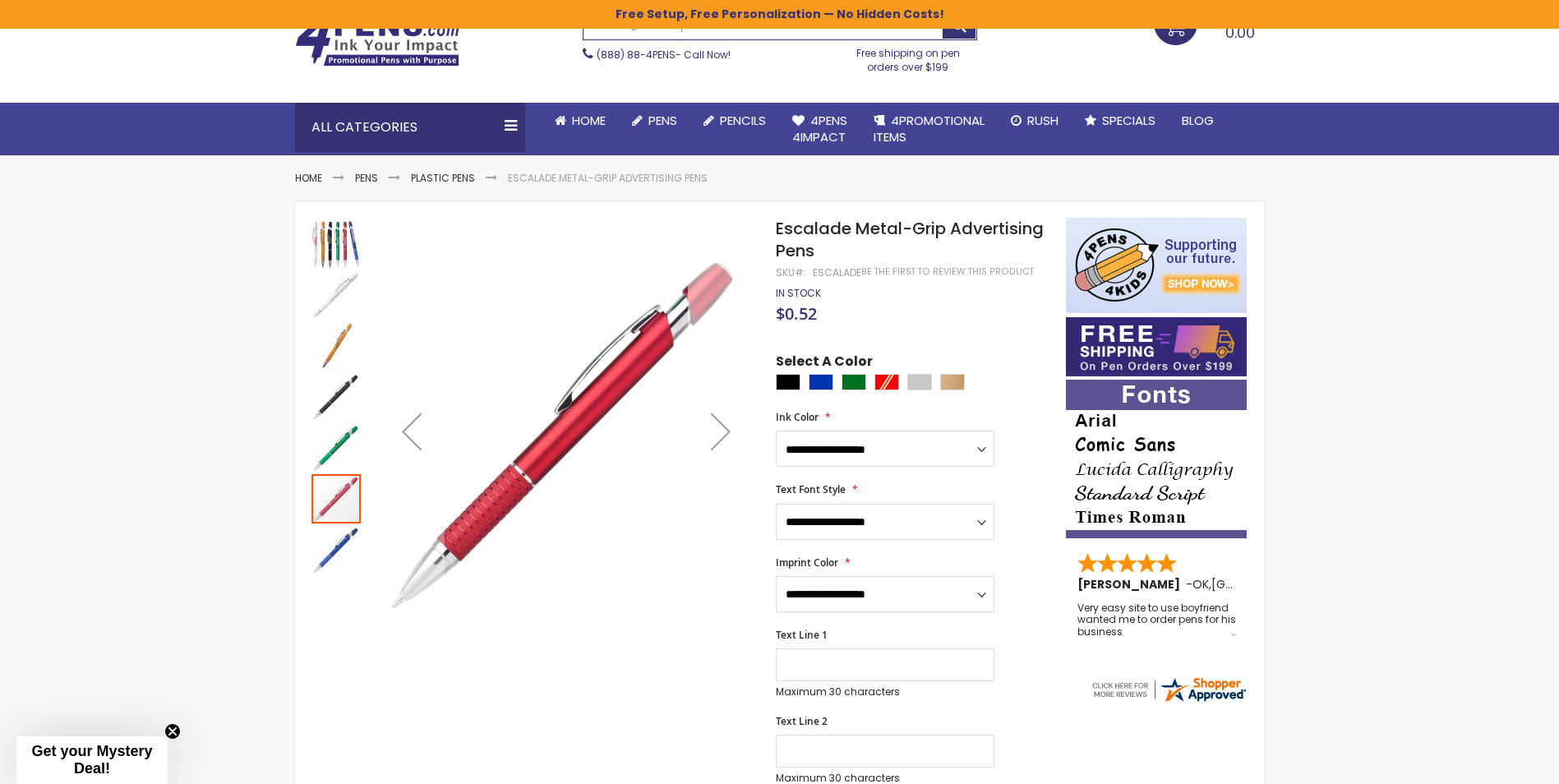
click at [732, 434] on div "Next" at bounding box center [721, 432] width 66 height 65
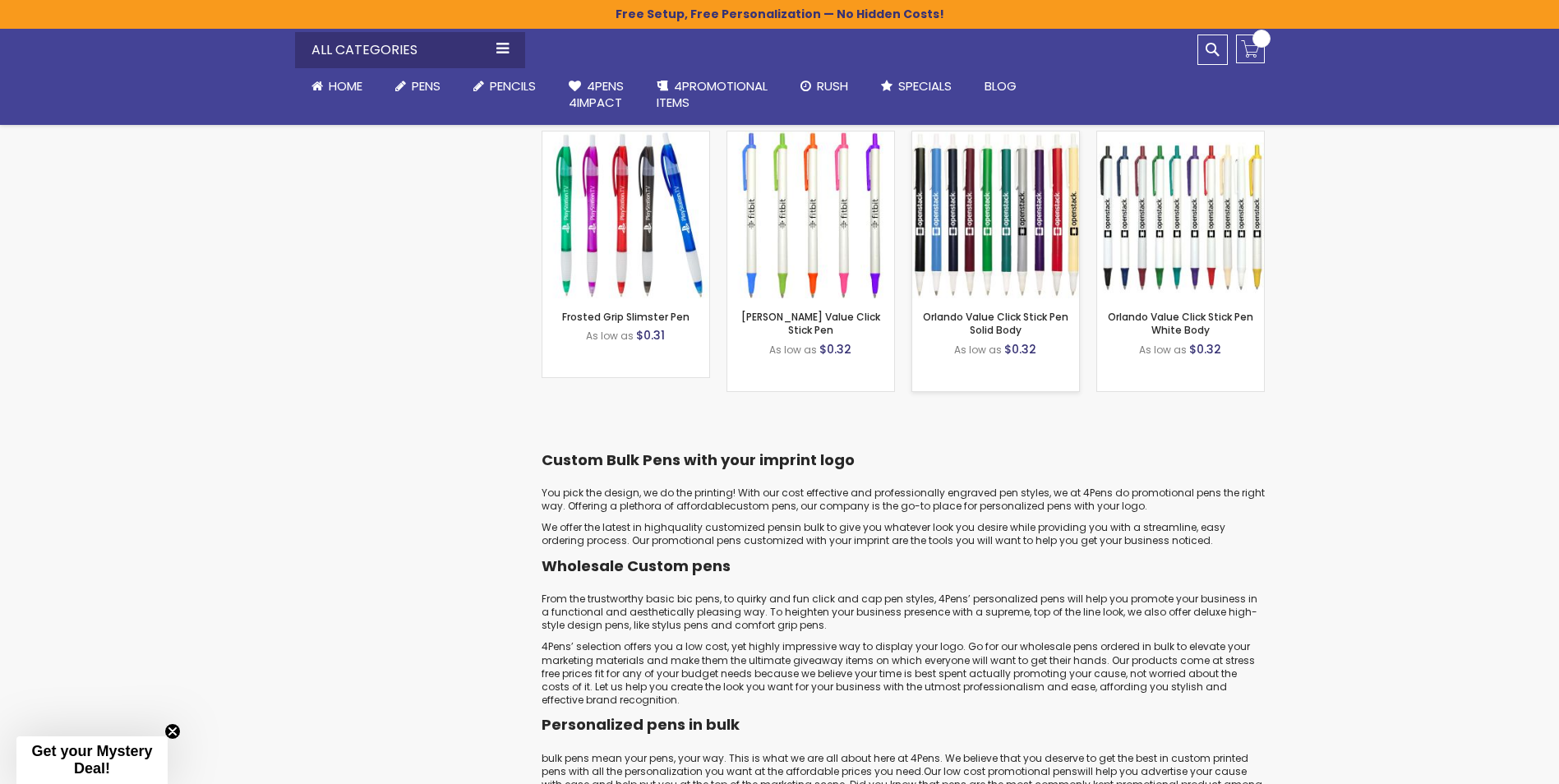
scroll to position [1643, 0]
